Goal: Use online tool/utility: Utilize a website feature to perform a specific function

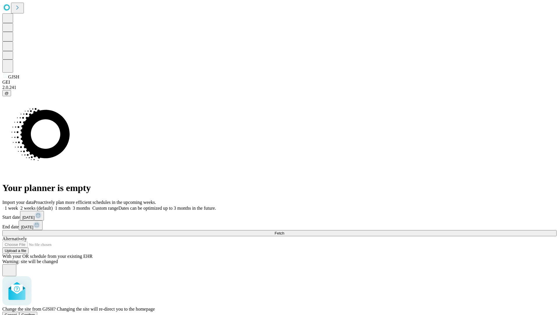
click at [35, 312] on span "Confirm" at bounding box center [29, 314] width 14 height 4
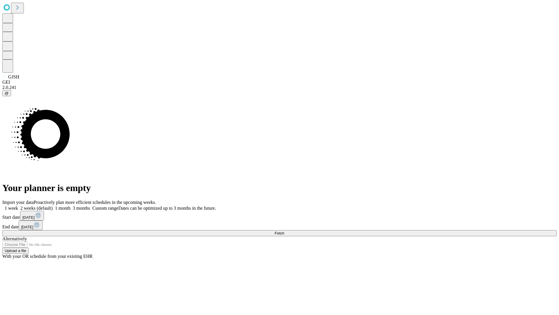
click at [53, 205] on label "2 weeks (default)" at bounding box center [35, 207] width 35 height 5
click at [284, 231] on span "Fetch" at bounding box center [280, 233] width 10 height 4
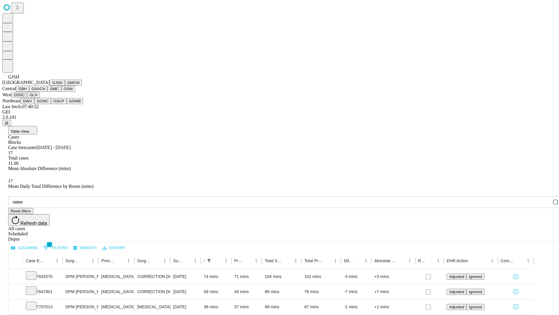
click at [65, 86] on button "GMCM" at bounding box center [73, 83] width 17 height 6
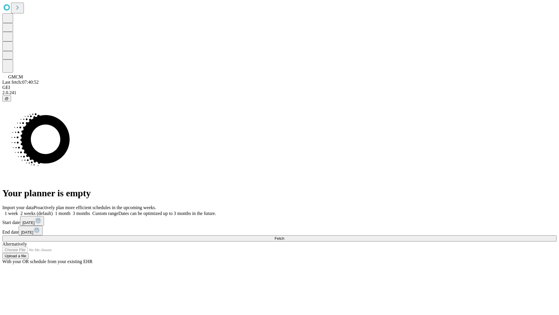
click at [53, 211] on label "2 weeks (default)" at bounding box center [35, 213] width 35 height 5
click at [284, 236] on span "Fetch" at bounding box center [280, 238] width 10 height 4
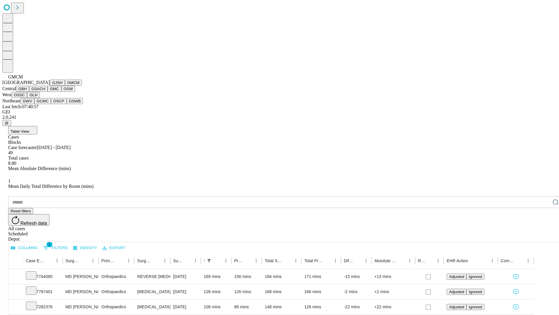
click at [29, 92] on button "GBH" at bounding box center [22, 89] width 13 height 6
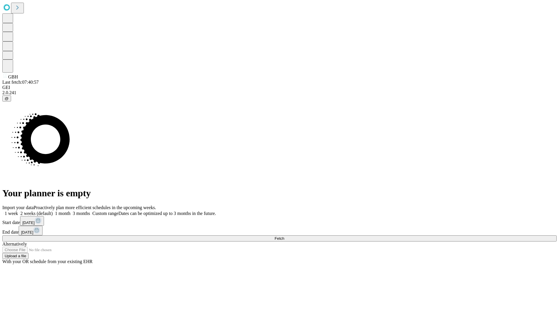
click at [53, 211] on label "2 weeks (default)" at bounding box center [35, 213] width 35 height 5
click at [284, 236] on span "Fetch" at bounding box center [280, 238] width 10 height 4
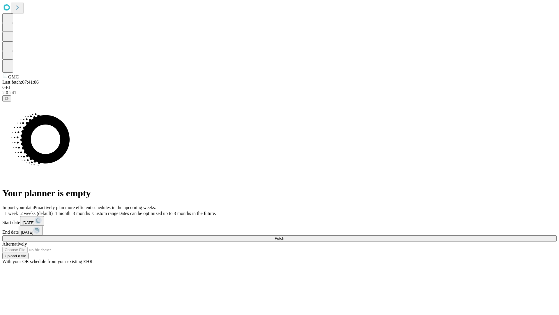
click at [53, 211] on label "2 weeks (default)" at bounding box center [35, 213] width 35 height 5
click at [284, 236] on span "Fetch" at bounding box center [280, 238] width 10 height 4
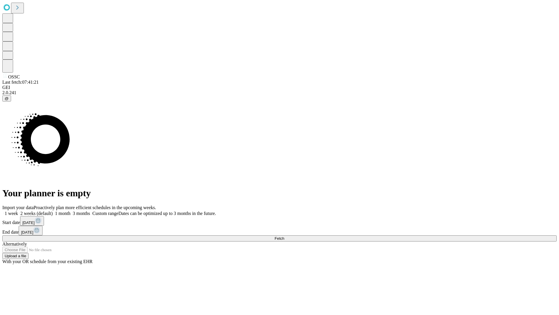
click at [53, 211] on label "2 weeks (default)" at bounding box center [35, 213] width 35 height 5
click at [284, 236] on span "Fetch" at bounding box center [280, 238] width 10 height 4
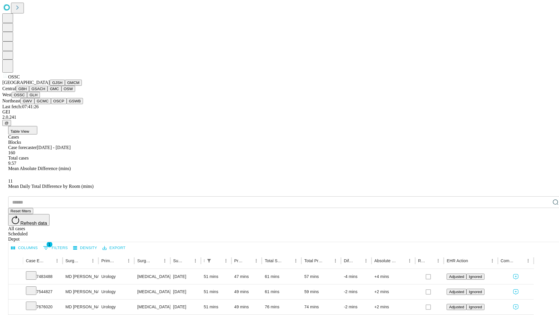
click at [40, 98] on button "GLH" at bounding box center [33, 95] width 13 height 6
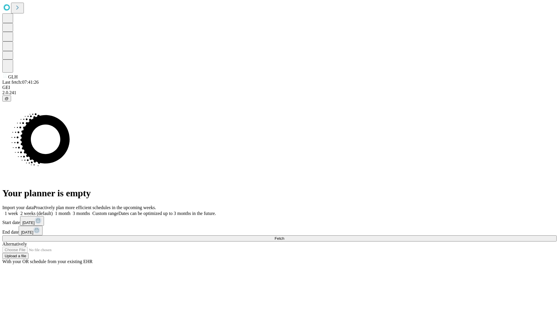
click at [53, 211] on label "2 weeks (default)" at bounding box center [35, 213] width 35 height 5
click at [284, 236] on span "Fetch" at bounding box center [280, 238] width 10 height 4
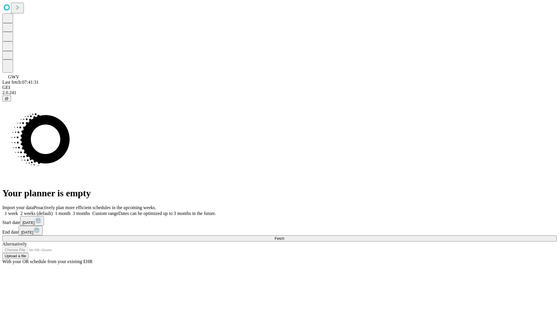
click at [53, 211] on label "2 weeks (default)" at bounding box center [35, 213] width 35 height 5
click at [284, 236] on span "Fetch" at bounding box center [280, 238] width 10 height 4
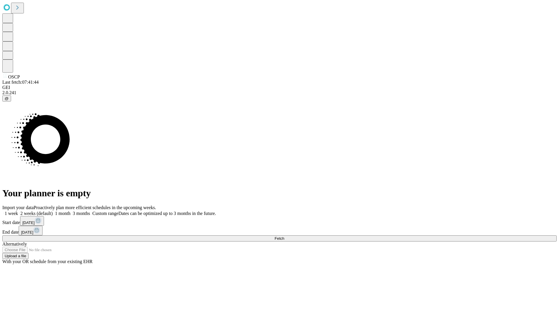
click at [53, 211] on label "2 weeks (default)" at bounding box center [35, 213] width 35 height 5
click at [284, 236] on span "Fetch" at bounding box center [280, 238] width 10 height 4
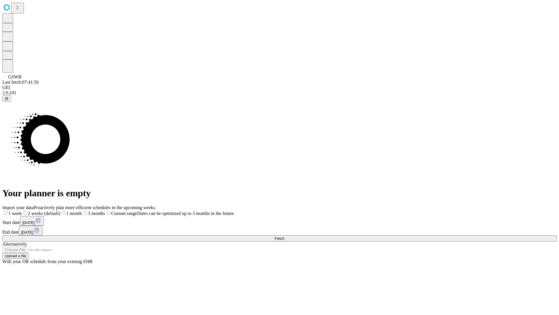
click at [60, 211] on label "2 weeks (default)" at bounding box center [41, 213] width 38 height 5
click at [284, 236] on span "Fetch" at bounding box center [280, 238] width 10 height 4
